Goal: Navigation & Orientation: Find specific page/section

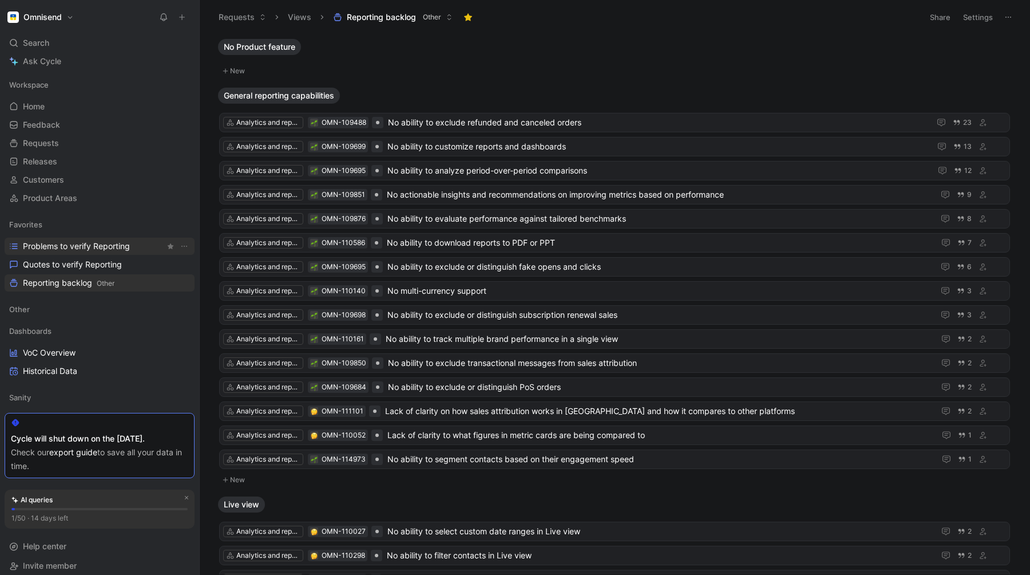
click at [53, 243] on span "Problems to verify Reporting" at bounding box center [76, 245] width 107 height 11
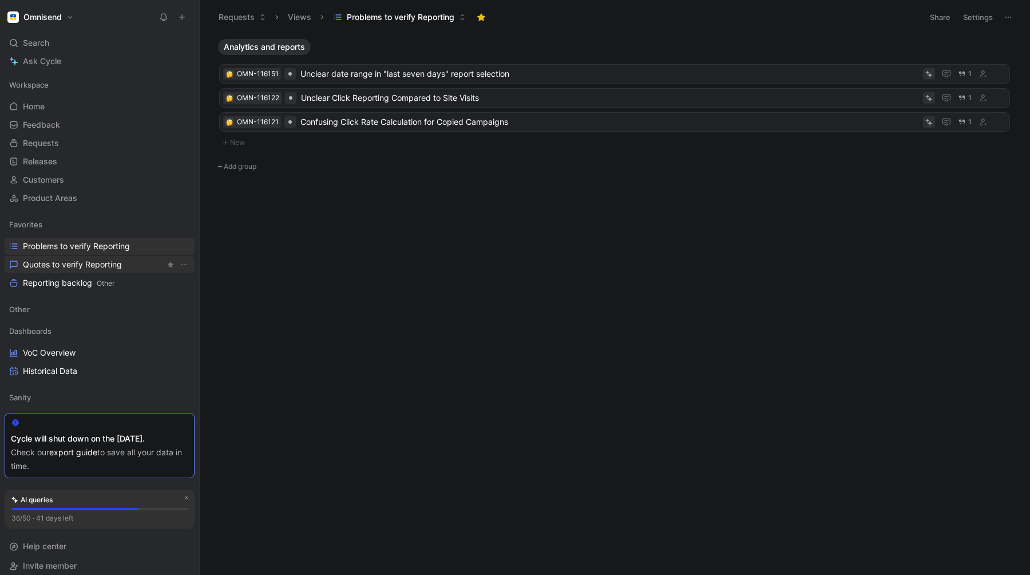
click at [44, 263] on span "Quotes to verify Reporting" at bounding box center [72, 264] width 99 height 11
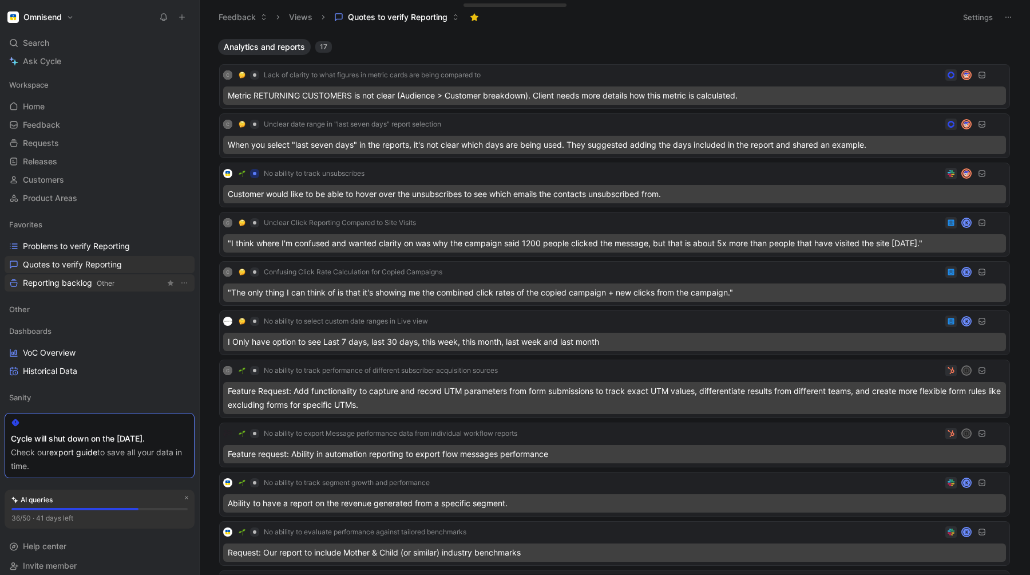
click at [49, 285] on span "Reporting backlog Other" at bounding box center [69, 283] width 92 height 12
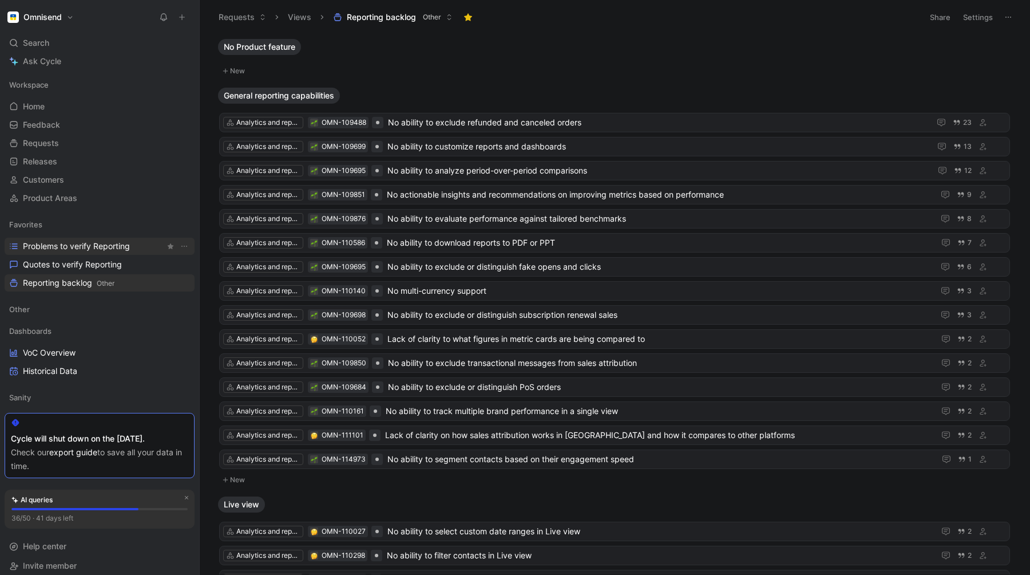
click at [64, 245] on span "Problems to verify Reporting" at bounding box center [76, 245] width 107 height 11
